Goal: Task Accomplishment & Management: Use online tool/utility

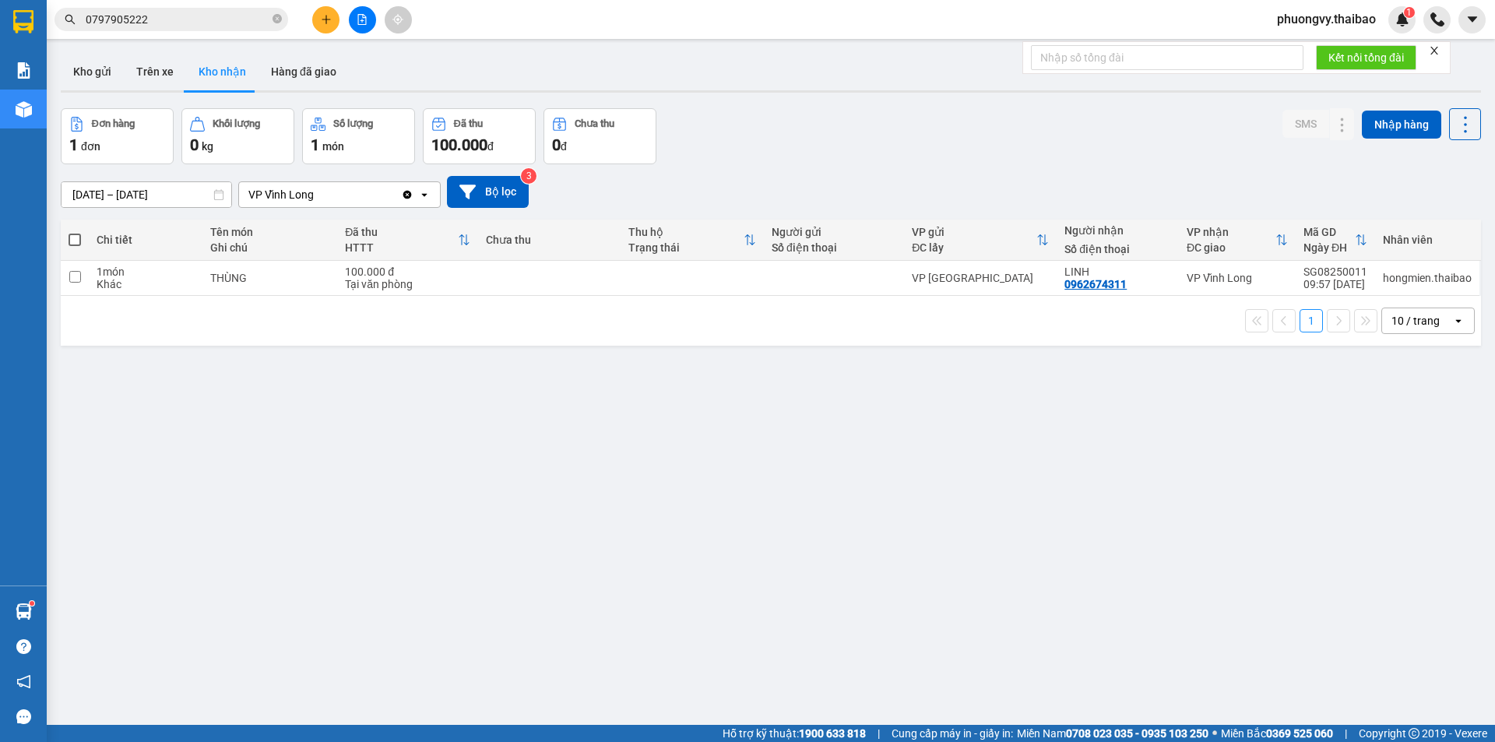
click at [236, 73] on button "Kho nhận" at bounding box center [222, 71] width 72 height 37
click at [230, 23] on input "0797905222" at bounding box center [178, 19] width 184 height 17
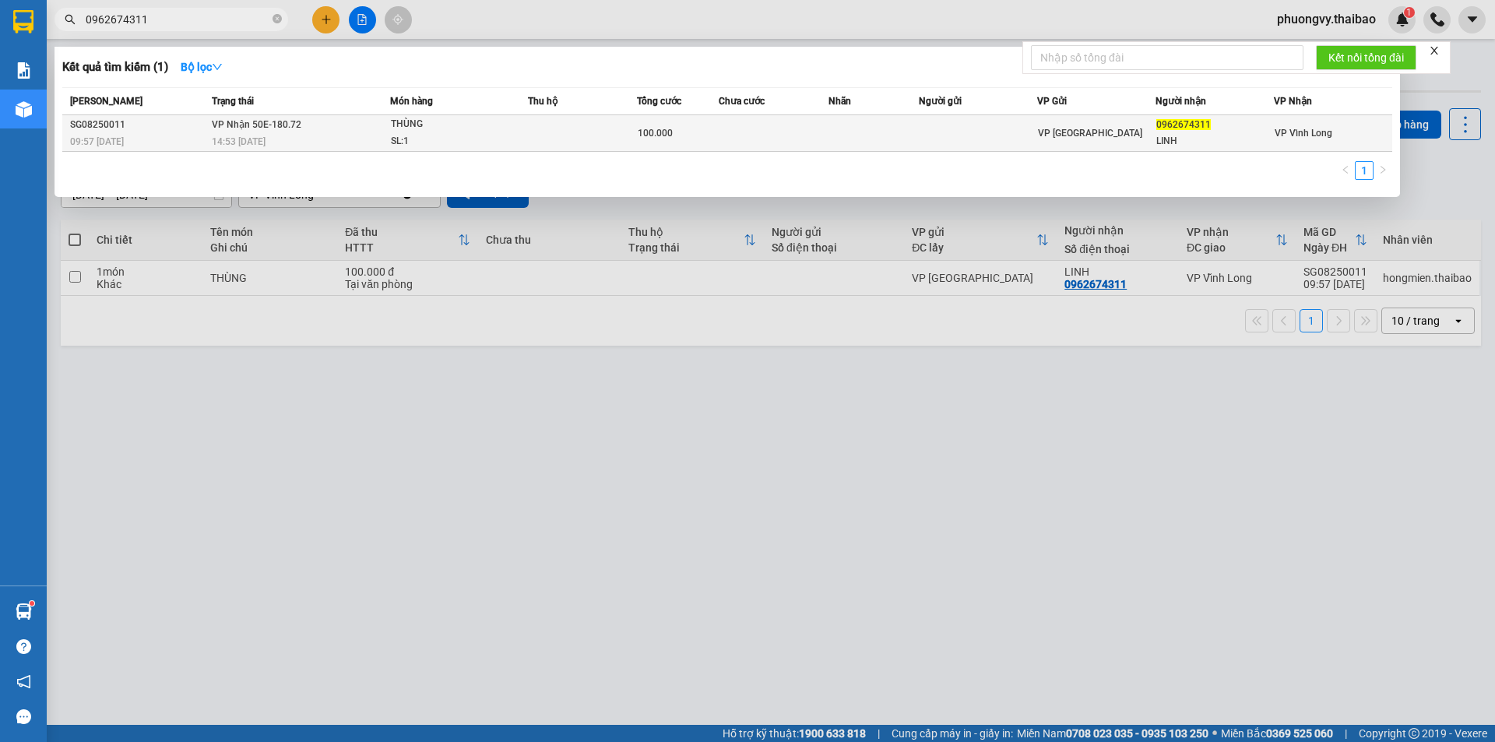
type input "0962674311"
click at [496, 140] on div "SL: 1" at bounding box center [449, 141] width 117 height 17
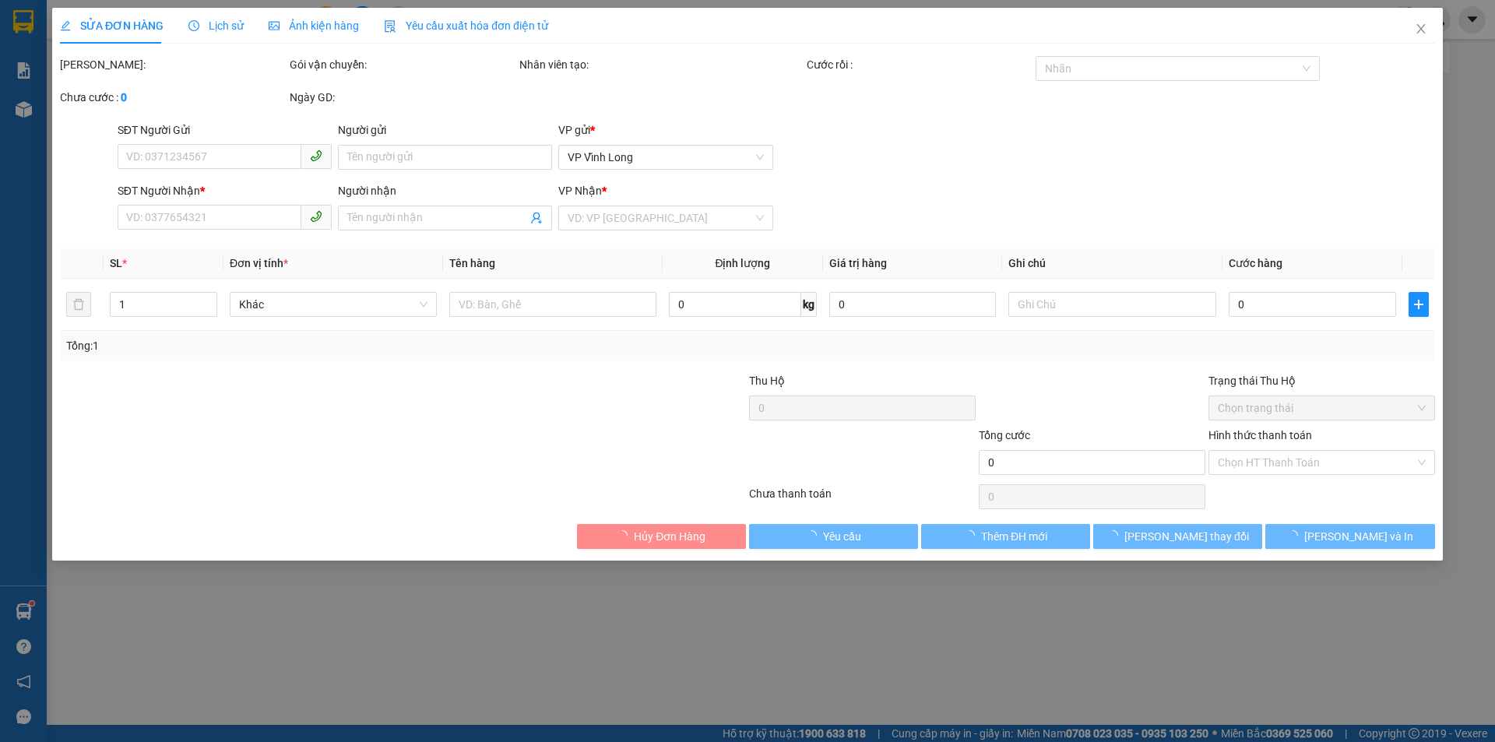
type input "0962674311"
type input "LINH"
type input "100.000"
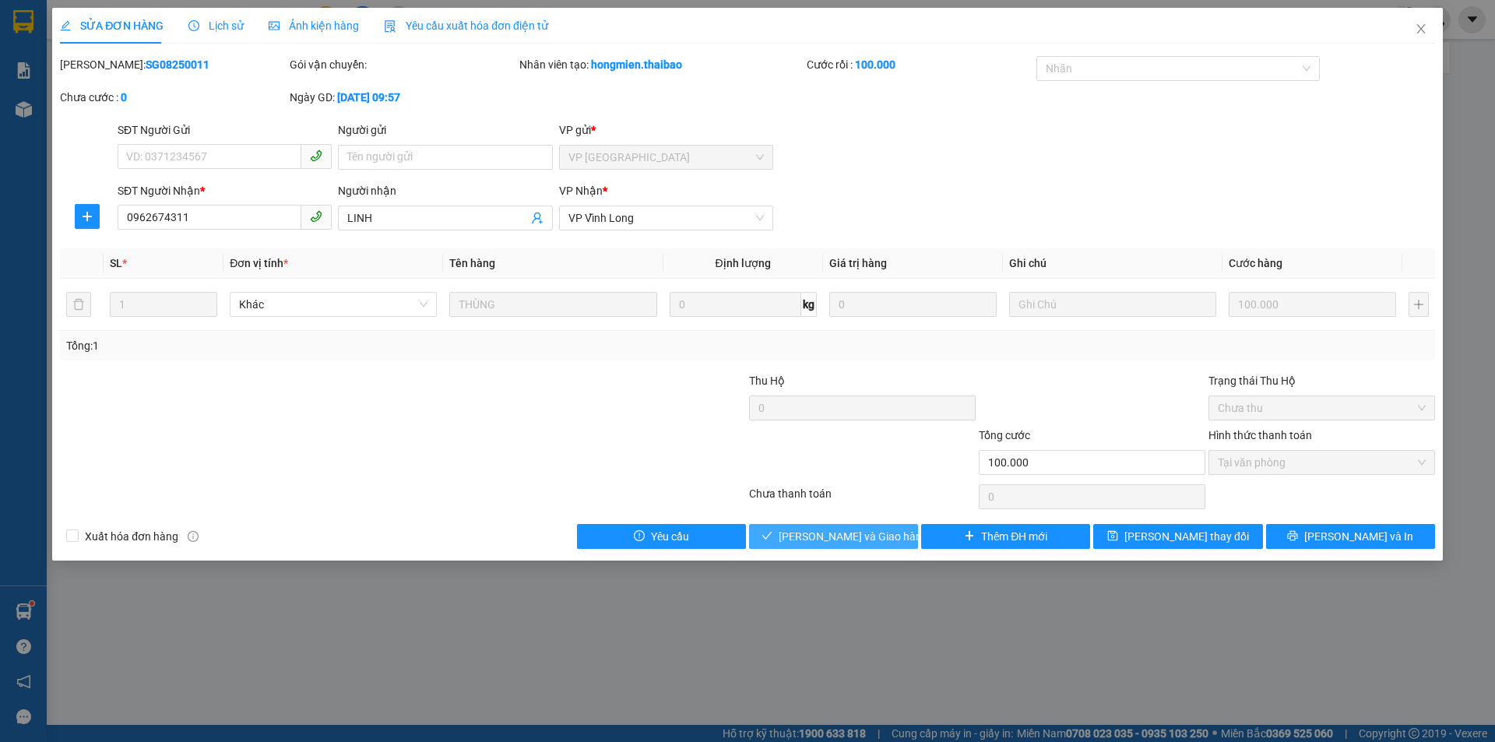
click at [846, 540] on span "[PERSON_NAME] và Giao hàng" at bounding box center [852, 536] width 149 height 17
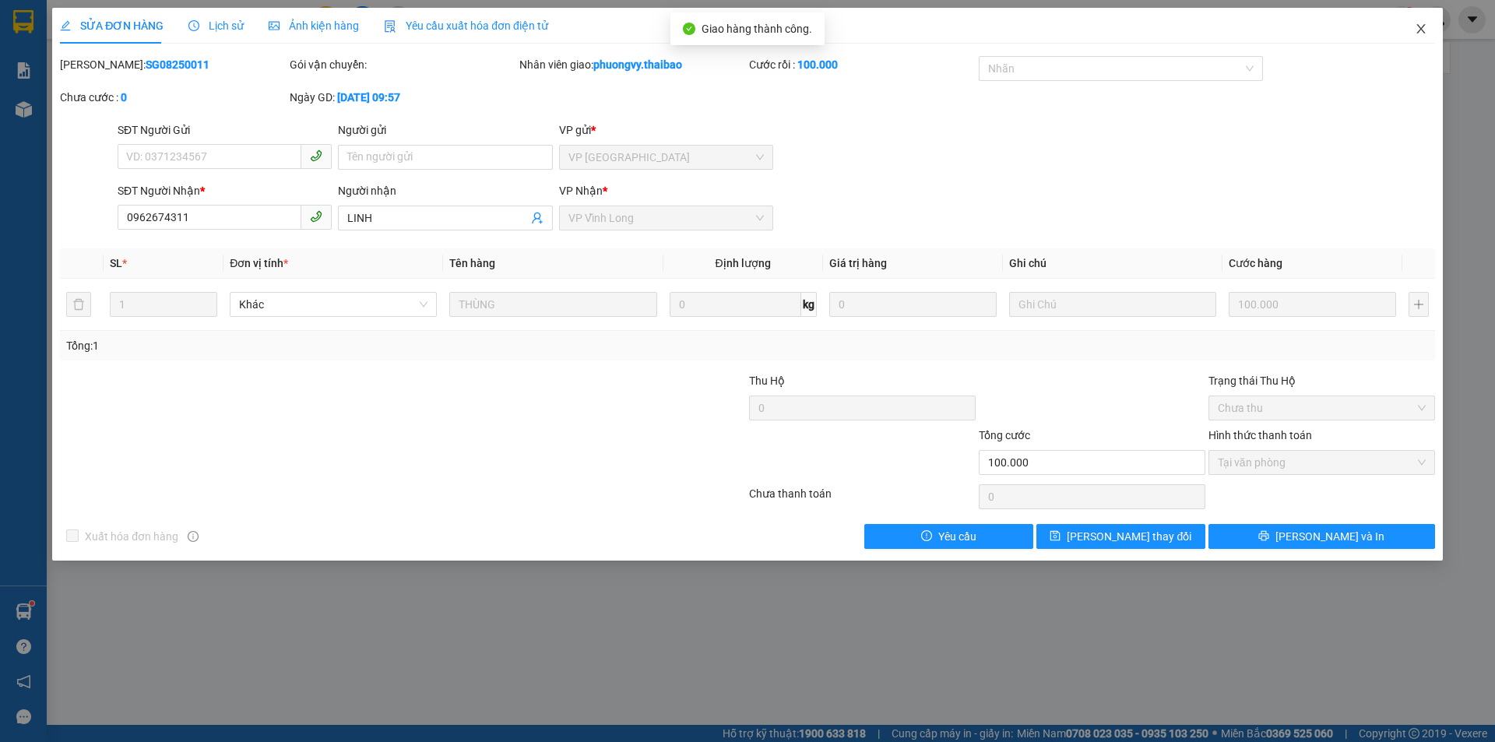
click at [1424, 27] on icon "close" at bounding box center [1420, 29] width 12 height 12
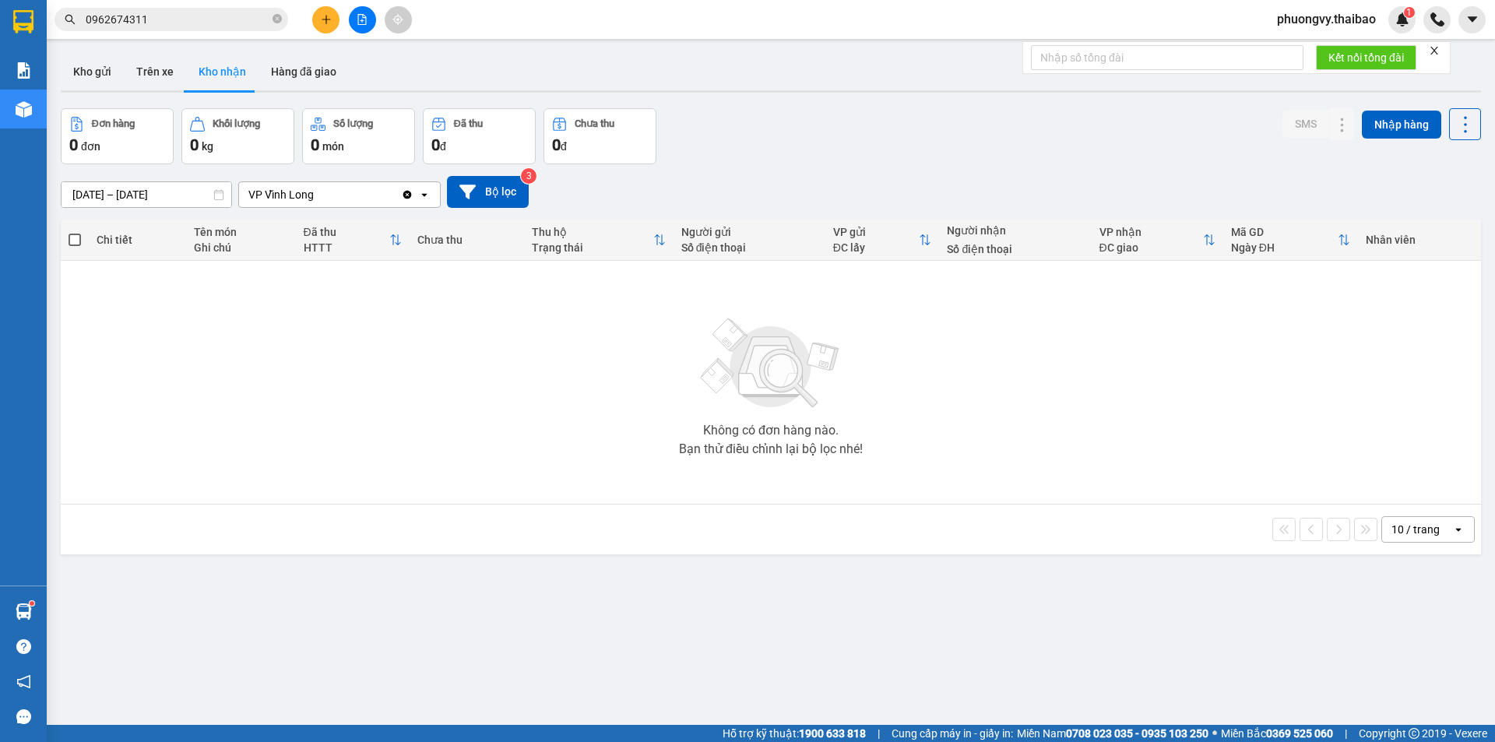
click at [216, 18] on input "0962674311" at bounding box center [178, 19] width 184 height 17
click at [200, 16] on input "text" at bounding box center [178, 19] width 184 height 17
type input "311"
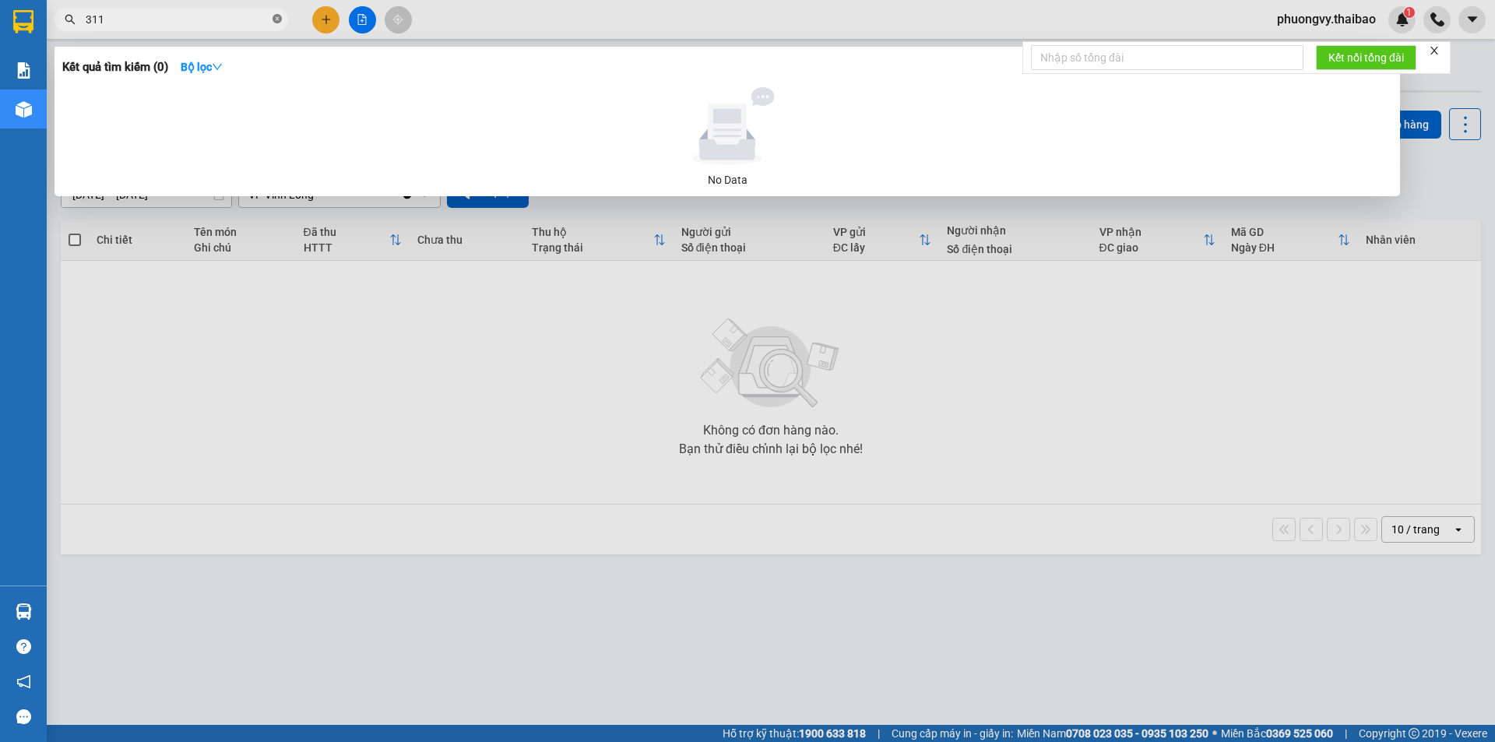
click at [275, 16] on icon "close-circle" at bounding box center [276, 18] width 9 height 9
